Goal: Task Accomplishment & Management: Complete application form

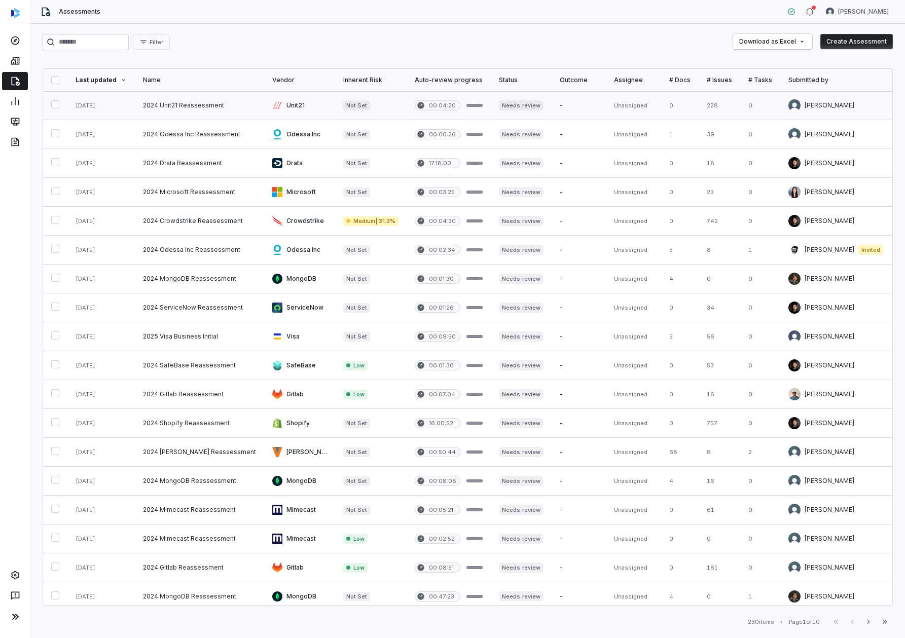
click at [218, 110] on link at bounding box center [199, 105] width 129 height 28
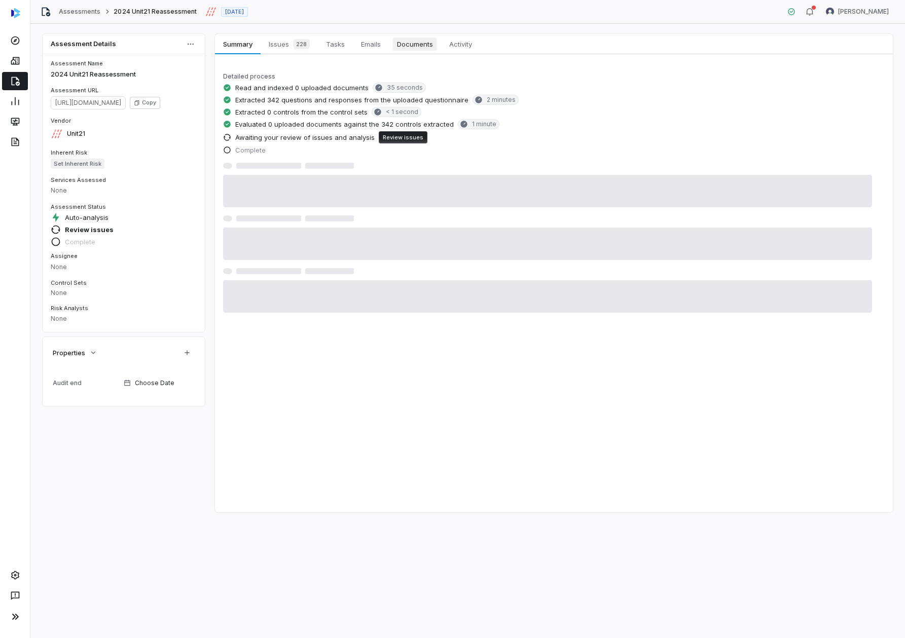
click at [424, 43] on span "Documents" at bounding box center [415, 44] width 44 height 13
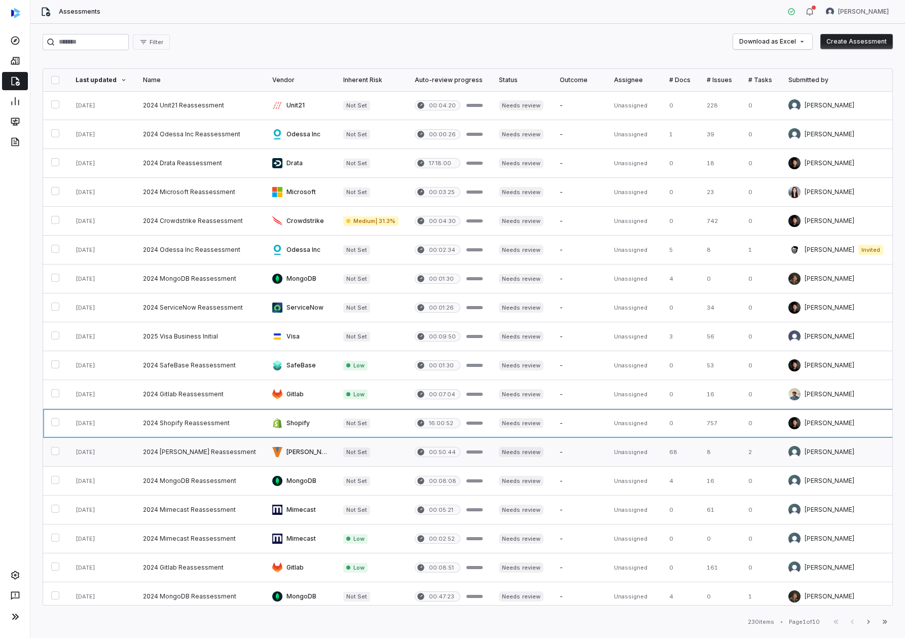
drag, startPoint x: 209, startPoint y: 466, endPoint x: 245, endPoint y: 444, distance: 43.0
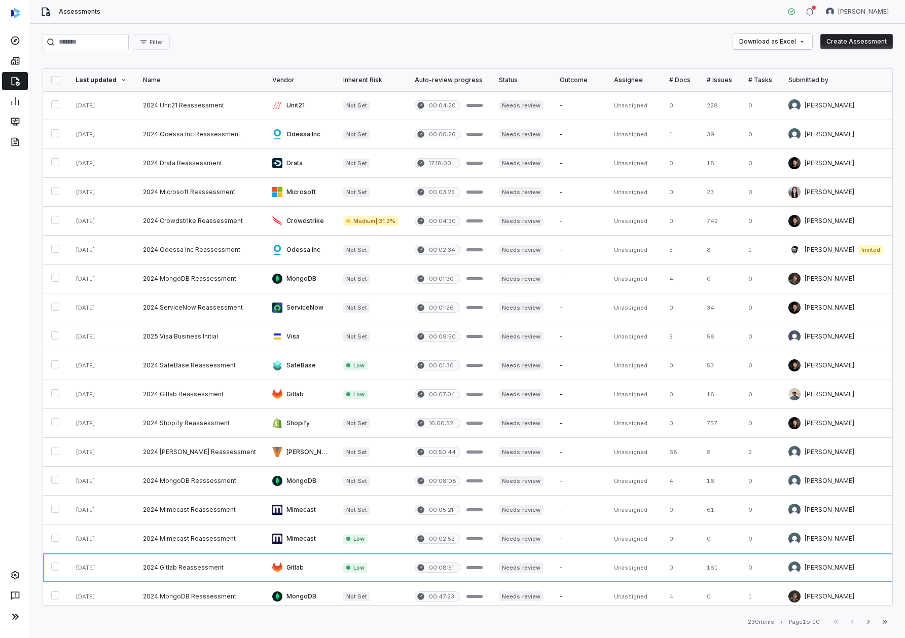
click at [852, 40] on button "Create Assessment" at bounding box center [856, 41] width 72 height 15
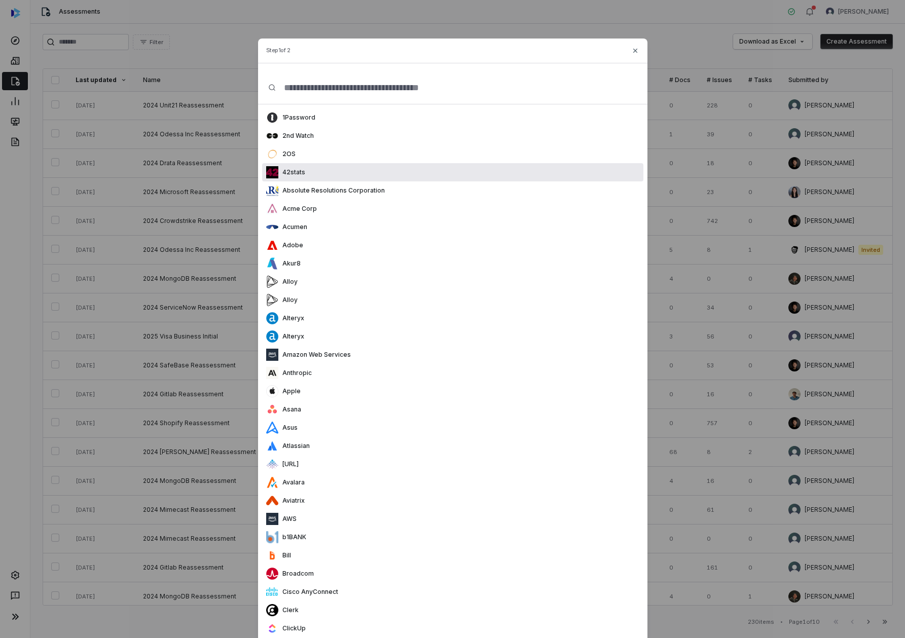
click at [391, 196] on div "Absolute Resolutions Corporation" at bounding box center [452, 190] width 381 height 18
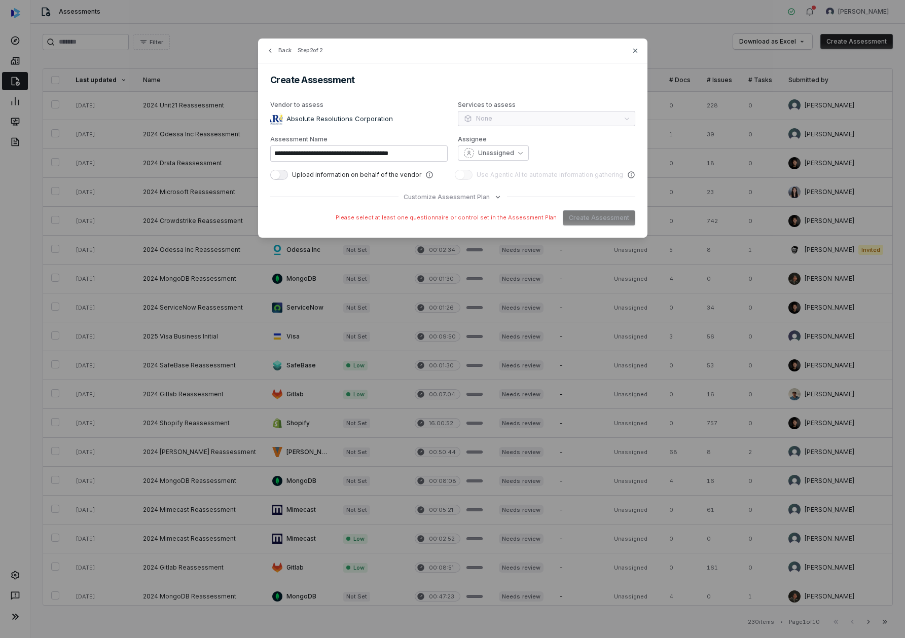
click at [452, 189] on div "**********" at bounding box center [452, 138] width 389 height 199
click at [451, 195] on span "Customize Assessment Plan" at bounding box center [447, 197] width 86 height 8
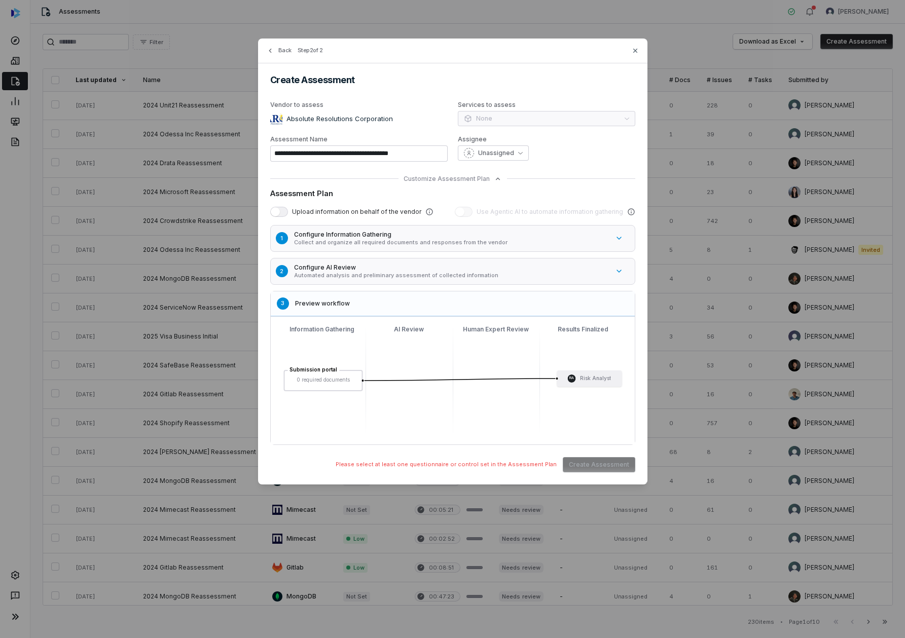
click at [416, 248] on button "1 Configure Information Gathering Collect and organize all required documents a…" at bounding box center [458, 239] width 380 height 32
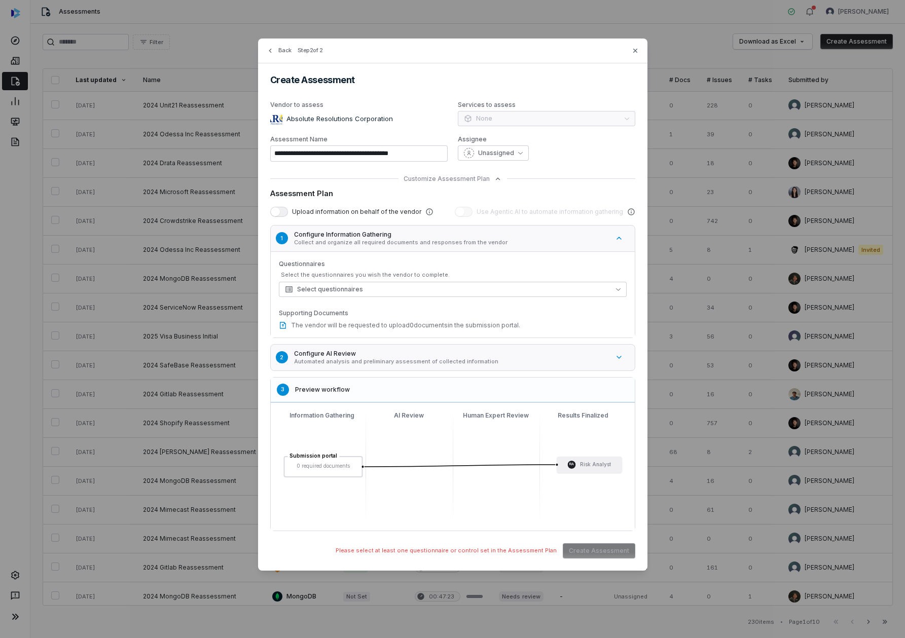
click at [394, 297] on div "Questionnaires Select the questionnaires you wish the vendor to complete. Selec…" at bounding box center [453, 294] width 348 height 69
click at [396, 293] on button "Select questionnaires" at bounding box center [453, 289] width 348 height 15
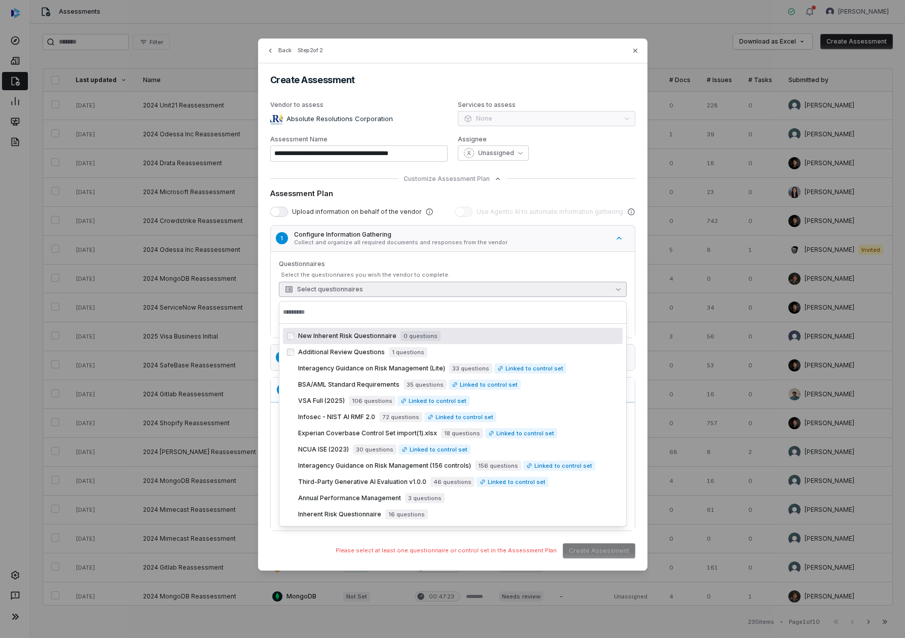
click at [316, 359] on div "Additional Review Questions 1 questions" at bounding box center [453, 352] width 340 height 16
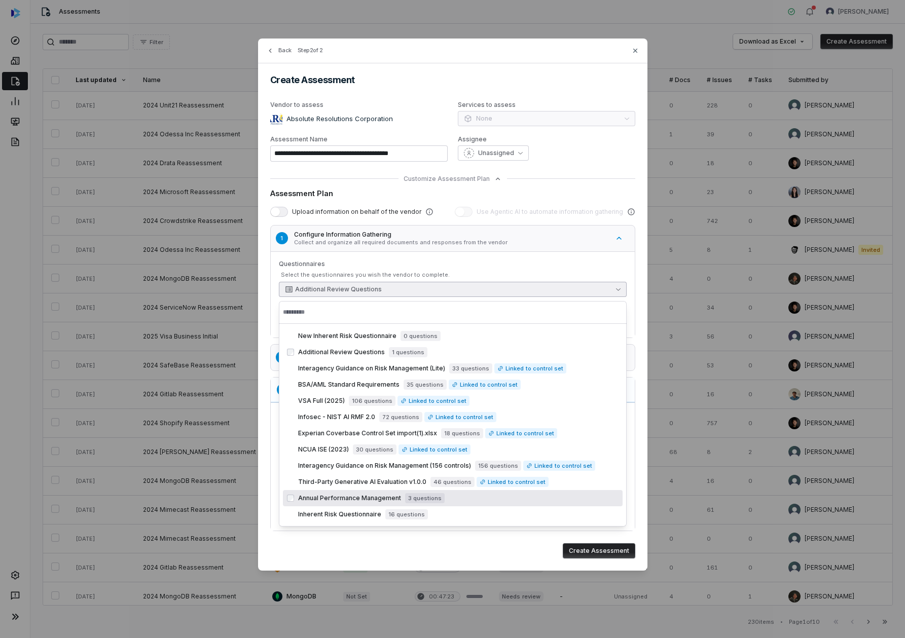
click at [607, 555] on button "Create Assessment" at bounding box center [599, 550] width 72 height 15
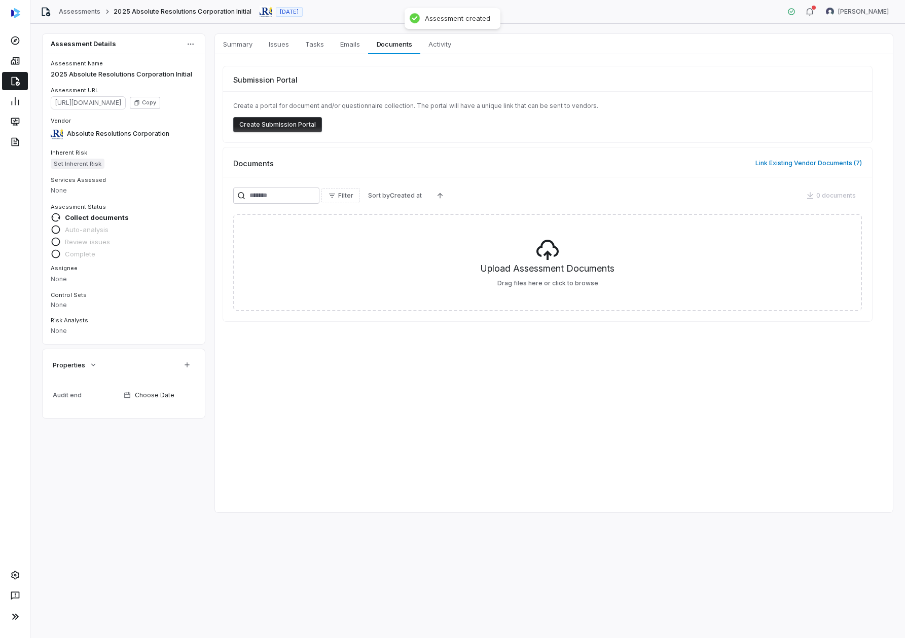
click at [275, 125] on button "Create Submission Portal" at bounding box center [277, 124] width 89 height 15
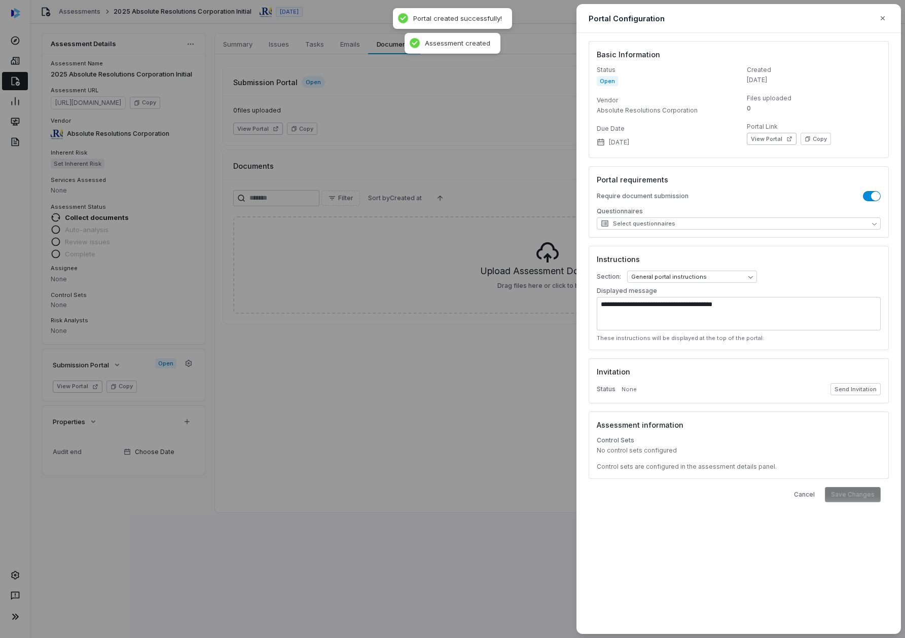
click at [886, 19] on icon "button" at bounding box center [883, 18] width 8 height 8
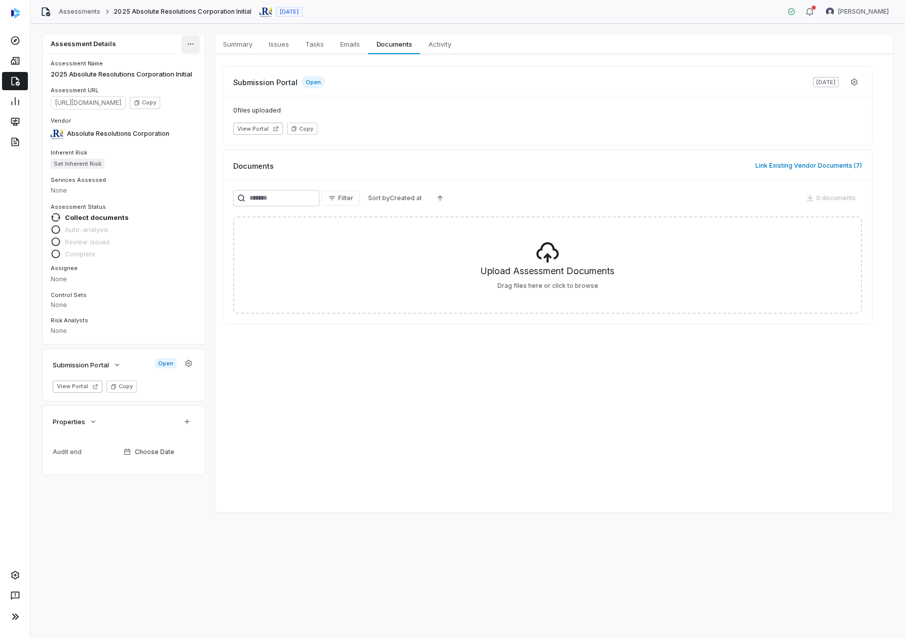
click at [186, 44] on html "Assessments 2025 Absolute Resolutions Corporation Initial Aug 11, 2025 Amanda P…" at bounding box center [452, 319] width 905 height 638
click at [205, 185] on div "Delete" at bounding box center [223, 182] width 74 height 16
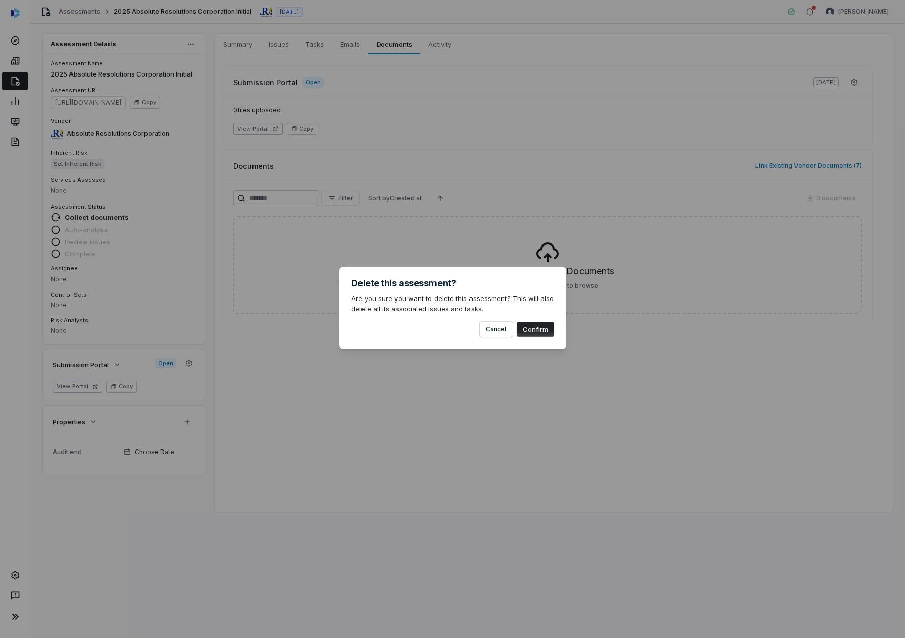
click at [547, 320] on div "Cancel Confirm" at bounding box center [452, 325] width 203 height 23
click at [546, 327] on button "Confirm" at bounding box center [536, 329] width 38 height 15
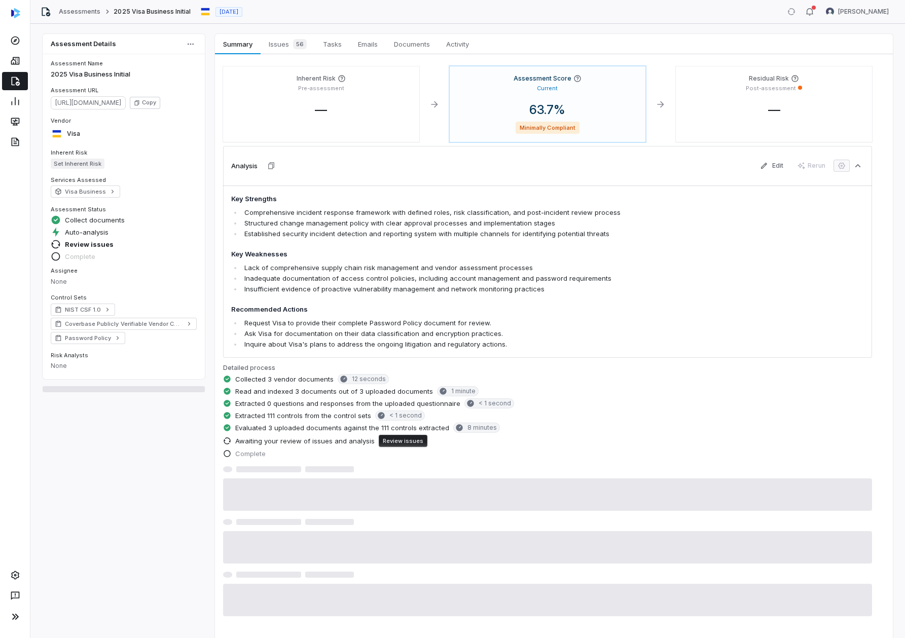
click at [391, 56] on div "Inherent Risk Pre-assessment — Assessment Score Current 63.7 % Minimally Compli…" at bounding box center [554, 351] width 678 height 595
click at [408, 38] on span "Documents" at bounding box center [412, 44] width 44 height 13
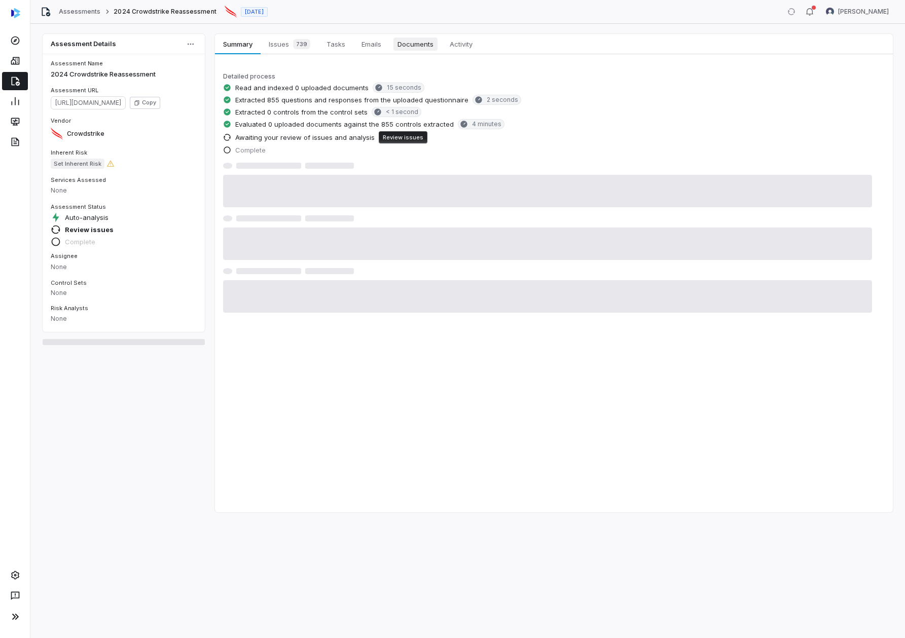
click at [404, 49] on span "Documents" at bounding box center [415, 44] width 44 height 13
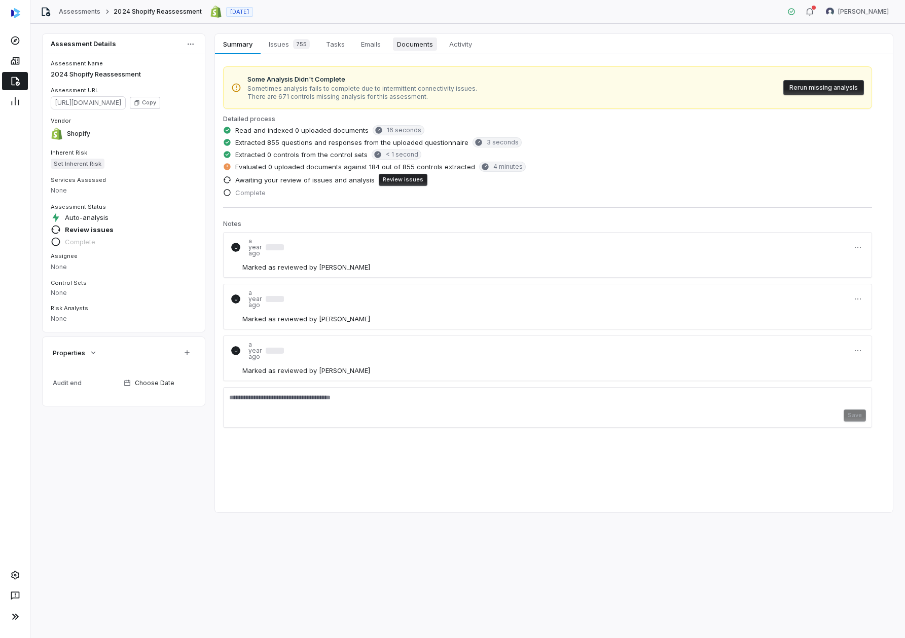
click at [421, 44] on span "Documents" at bounding box center [415, 44] width 44 height 13
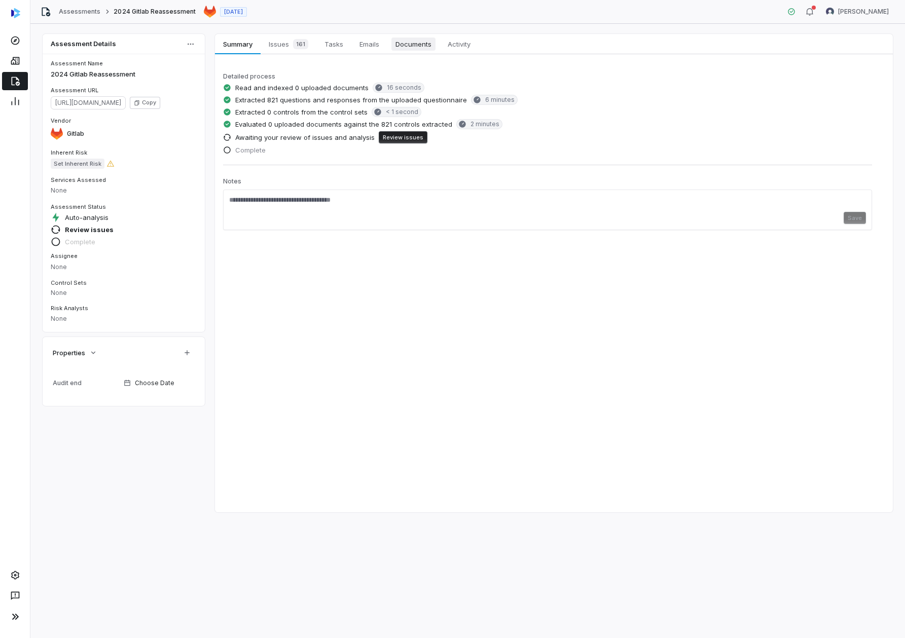
click at [396, 43] on span "Documents" at bounding box center [413, 44] width 44 height 13
